Goal: Information Seeking & Learning: Learn about a topic

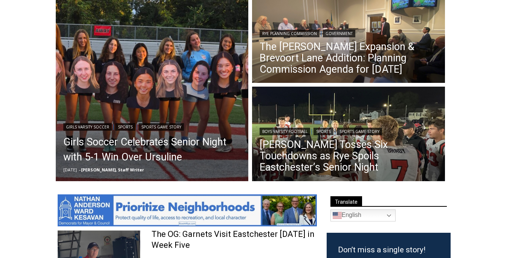
scroll to position [222, 0]
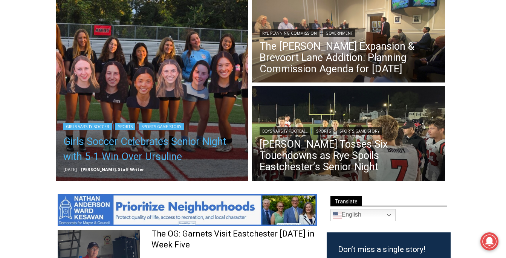
click at [161, 143] on link "Girls Soccer Celebrates Senior Night with 5-1 Win Over Ursuline" at bounding box center [152, 149] width 178 height 30
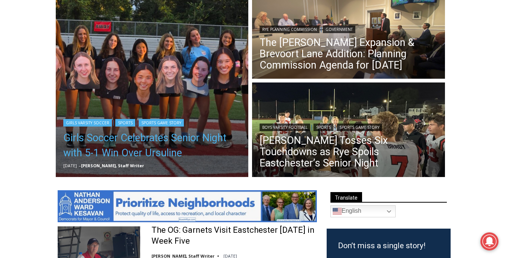
scroll to position [225, 0]
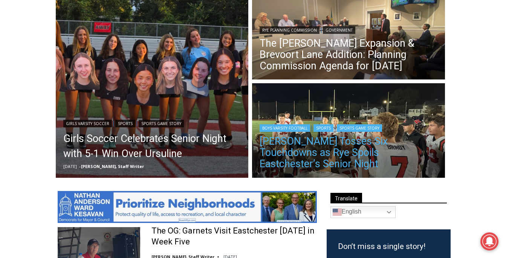
click at [425, 157] on link "Miller Tosses Six Touchdowns as Rye Spoils Eastchester’s Senior Night" at bounding box center [349, 153] width 178 height 34
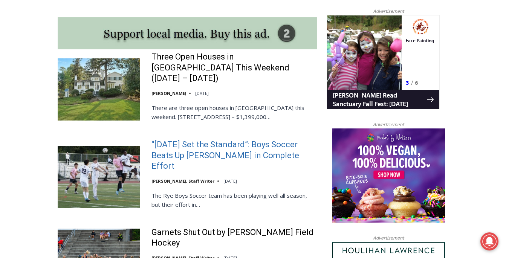
scroll to position [691, 0]
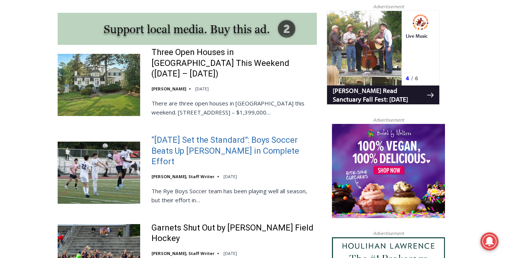
click at [183, 135] on link "“Today Set the Standard”: Boys Soccer Beats Up Pelham in Complete Effort" at bounding box center [233, 151] width 165 height 32
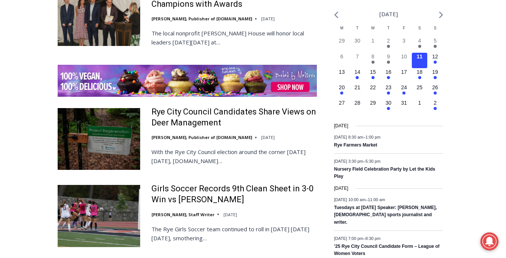
scroll to position [1168, 0]
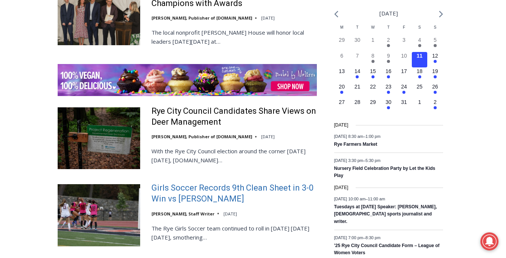
click at [175, 183] on link "Girls Soccer Records 9th Clean Sheet in 3-0 Win vs [PERSON_NAME]" at bounding box center [233, 193] width 165 height 21
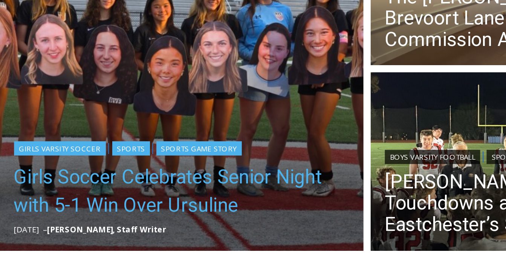
scroll to position [181, 0]
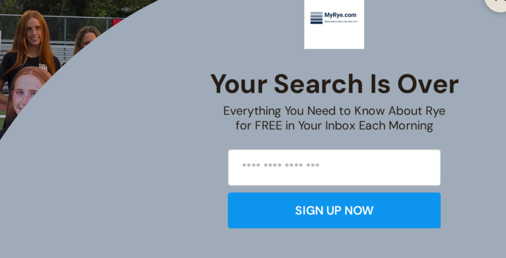
scroll to position [302, 0]
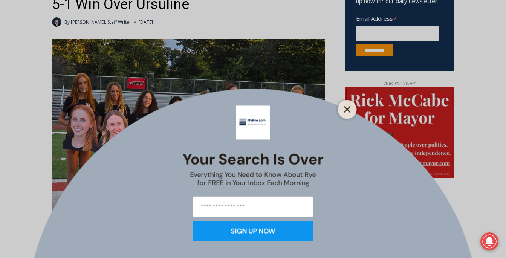
click at [346, 113] on button "Close" at bounding box center [347, 109] width 11 height 11
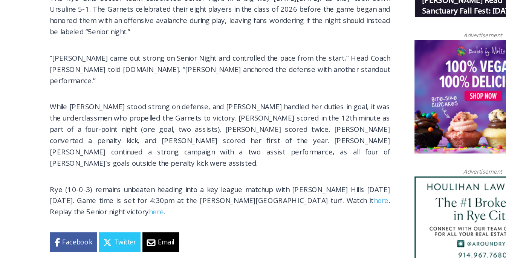
scroll to position [529, 0]
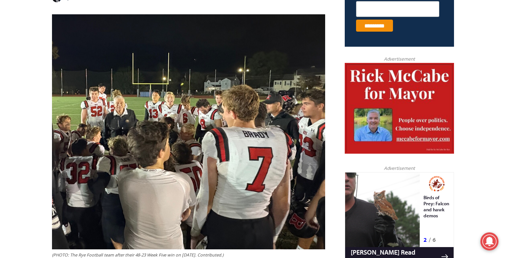
scroll to position [323, 0]
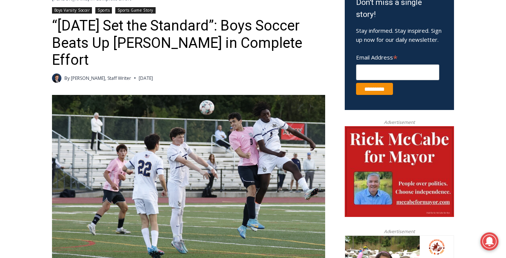
scroll to position [209, 0]
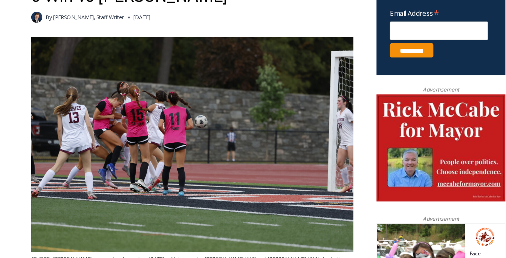
scroll to position [290, 0]
